Goal: Find specific page/section: Find specific page/section

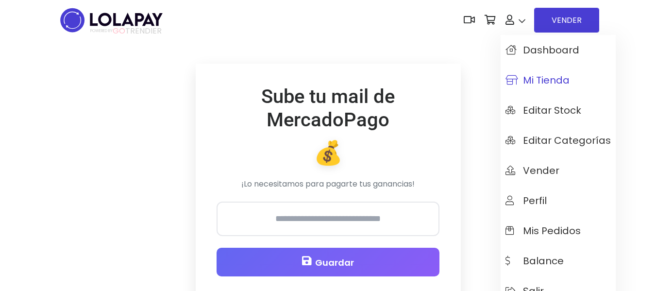
click at [527, 84] on span "Mi tienda" at bounding box center [538, 80] width 64 height 11
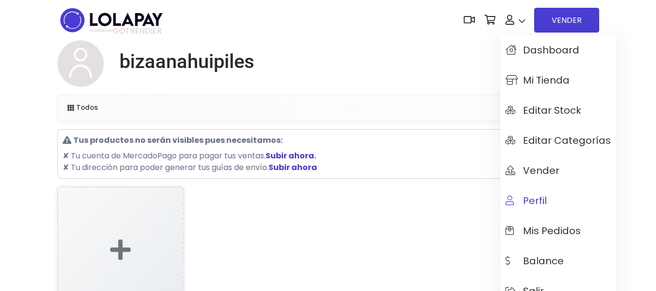
click at [527, 201] on span "Perfil" at bounding box center [526, 200] width 41 height 11
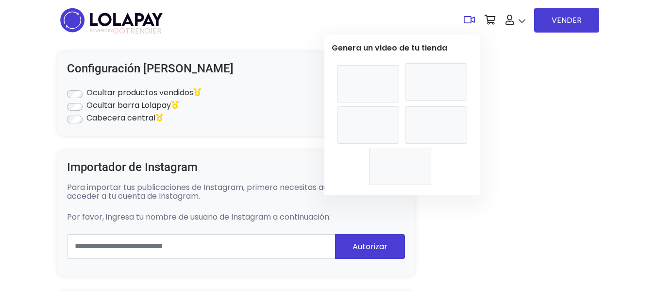
click at [429, 101] on video at bounding box center [436, 81] width 62 height 37
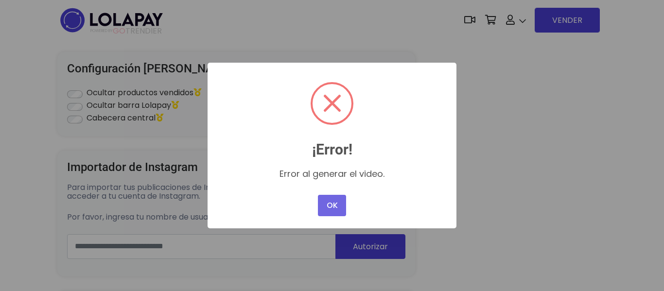
click at [473, 172] on div "× ¡Error! Error al generar el video. OK No Cancel" at bounding box center [332, 145] width 664 height 291
